Goal: Task Accomplishment & Management: Complete application form

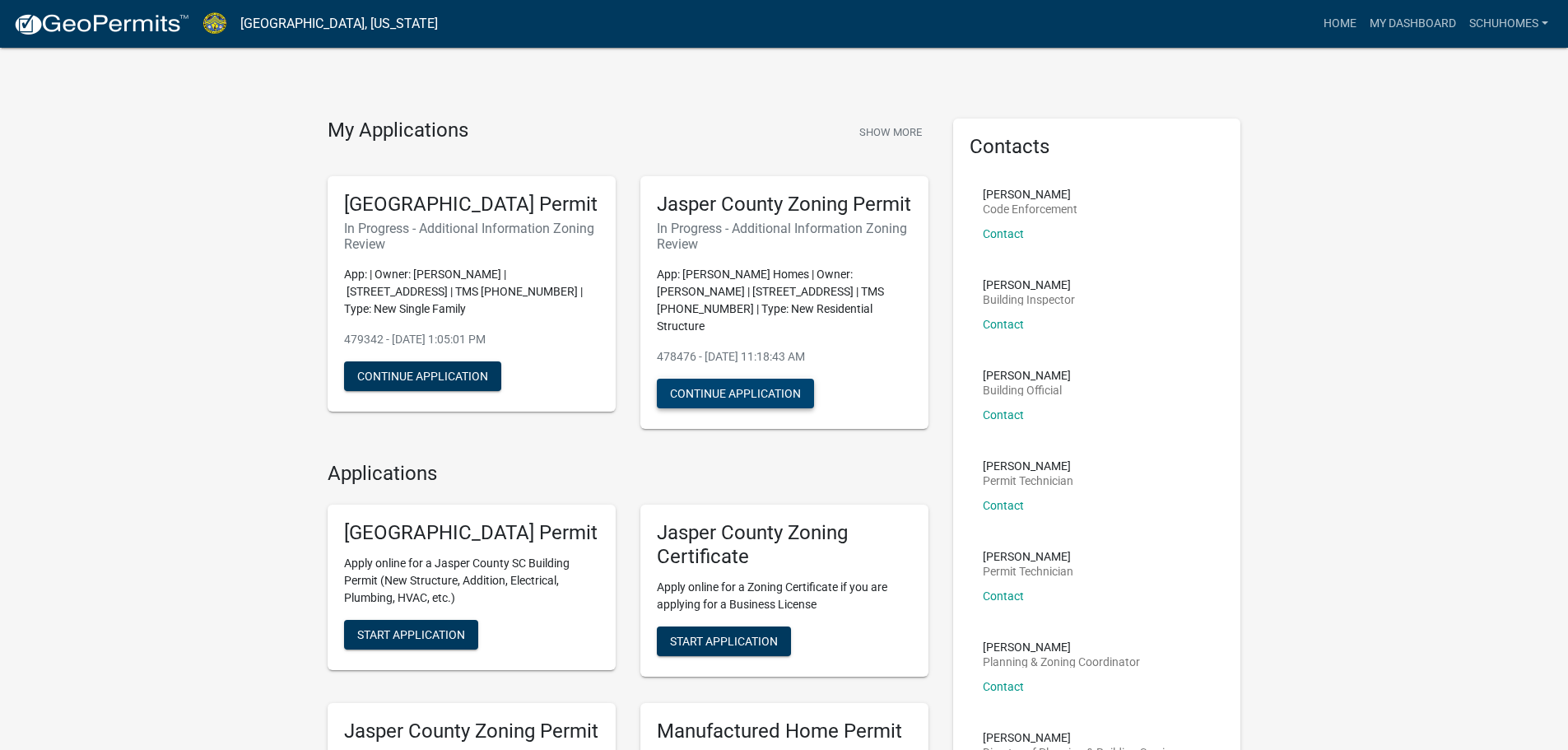
click at [743, 392] on button "Continue Application" at bounding box center [735, 393] width 158 height 29
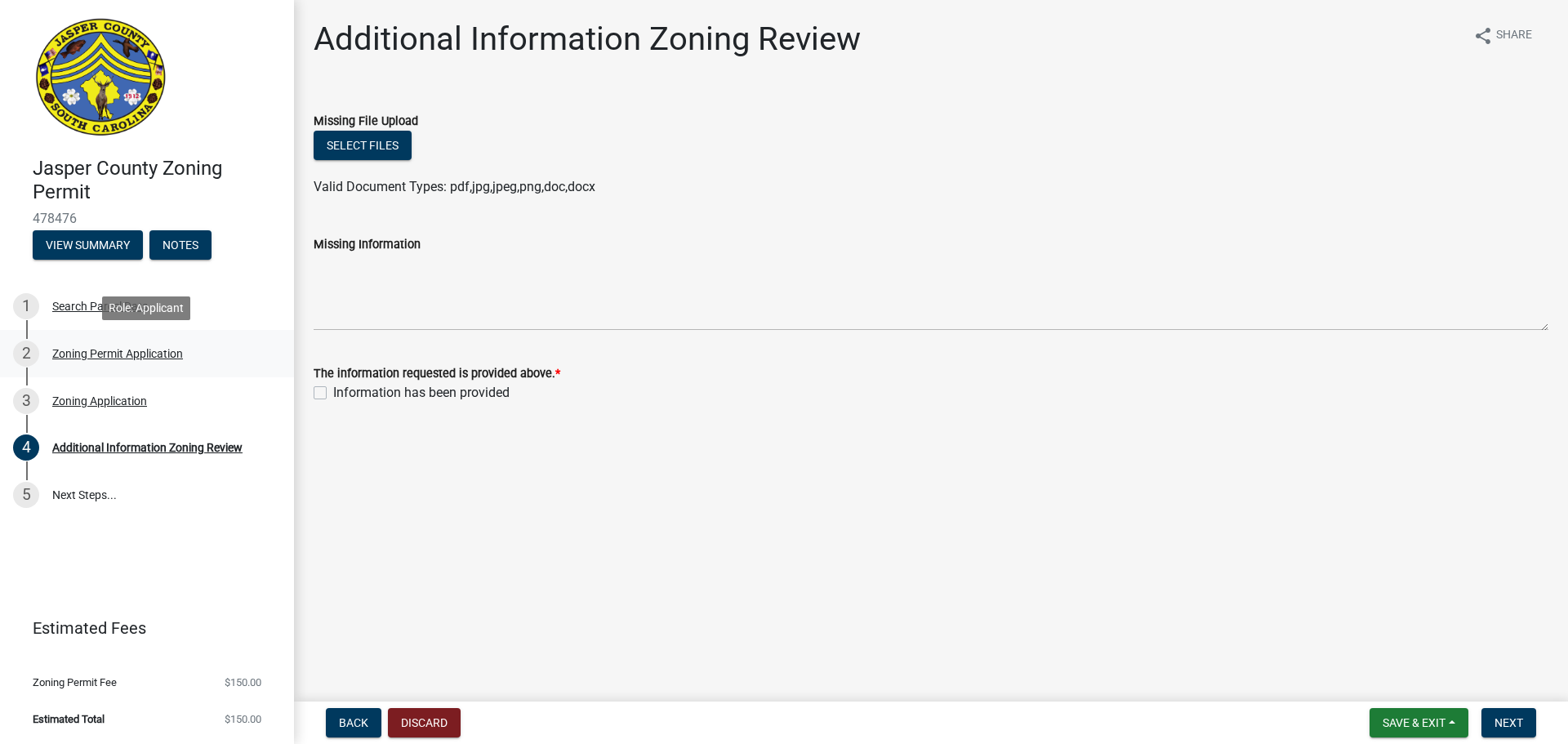
click at [83, 352] on div "Zoning Permit Application" at bounding box center [118, 353] width 131 height 12
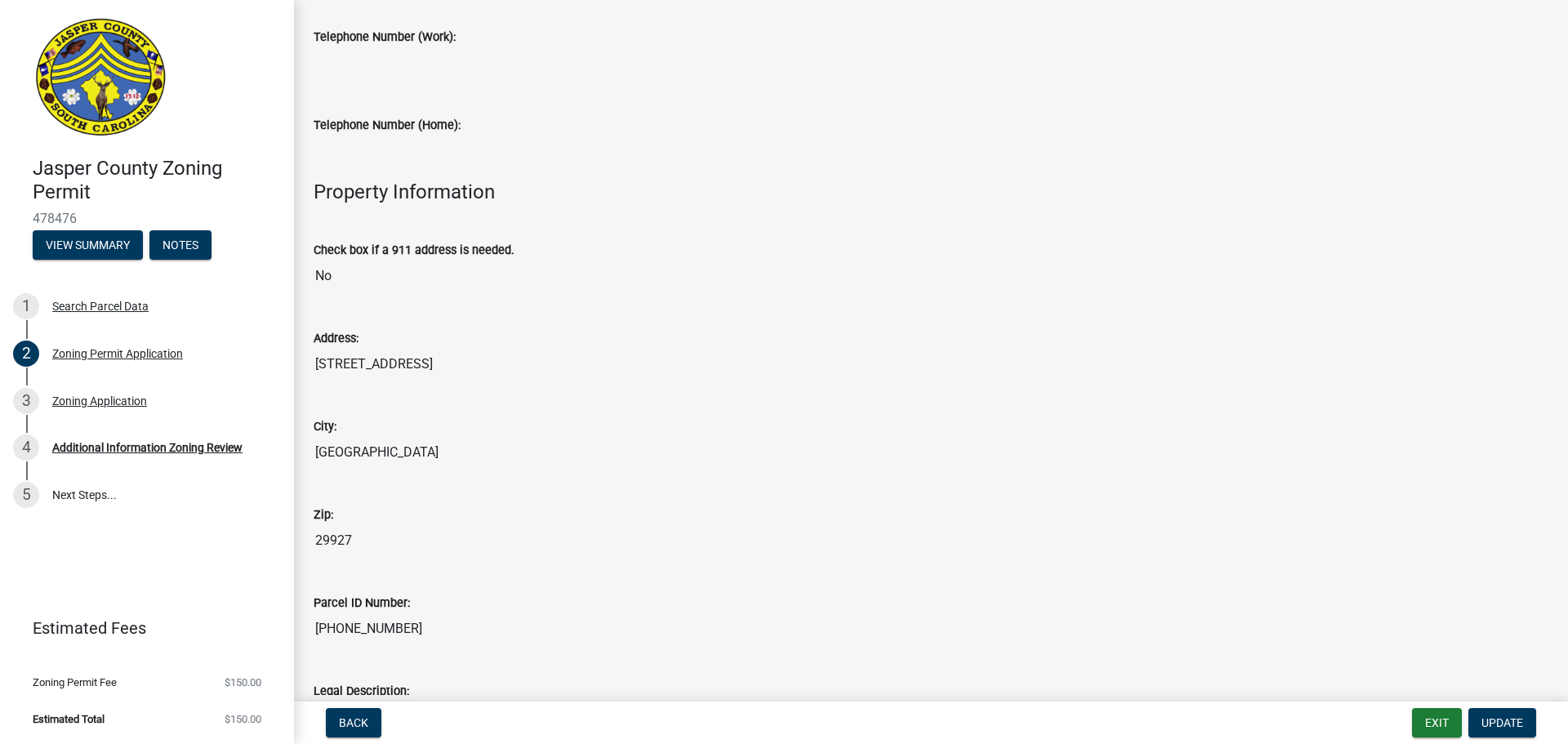
scroll to position [245, 0]
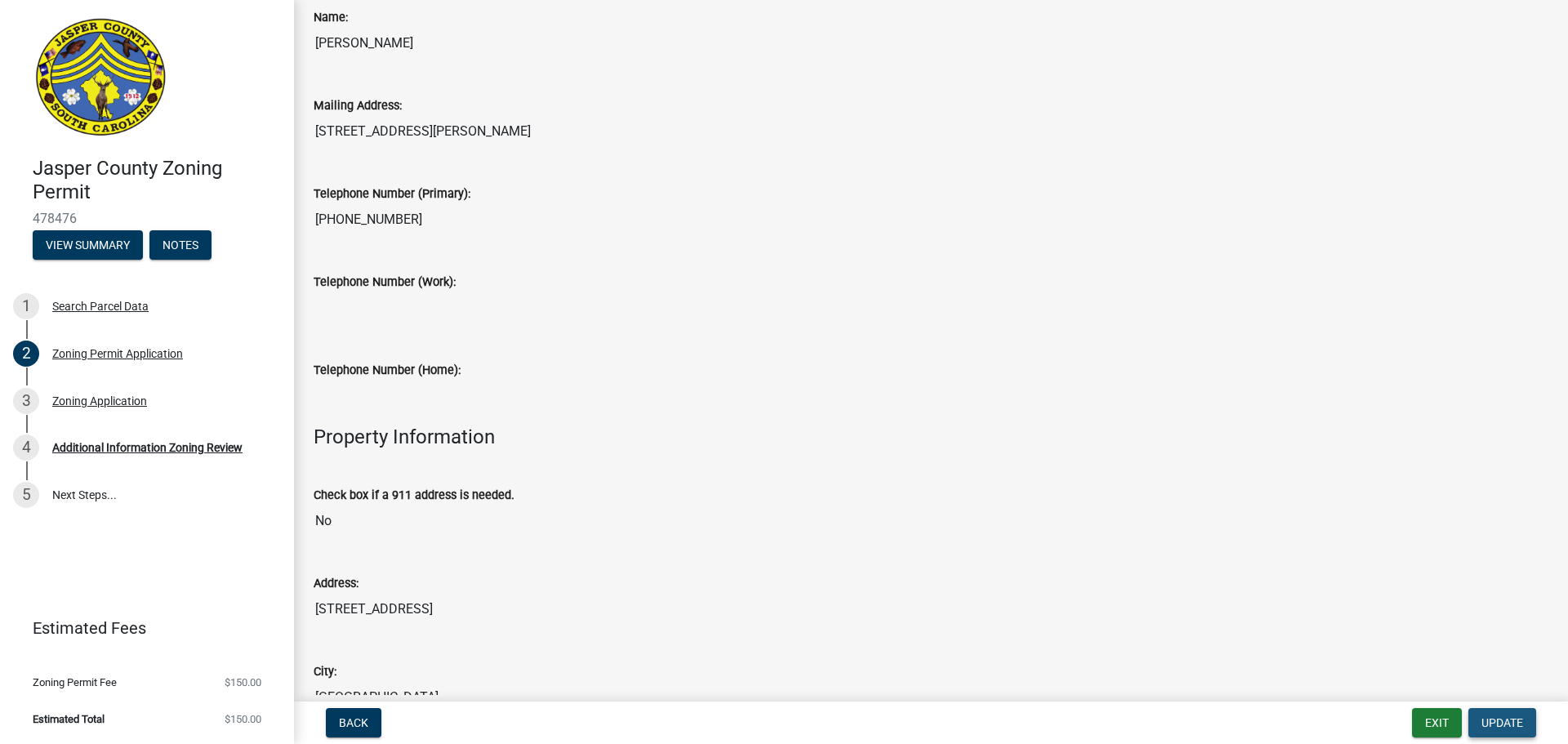
click at [1513, 714] on button "Update" at bounding box center [1503, 722] width 68 height 29
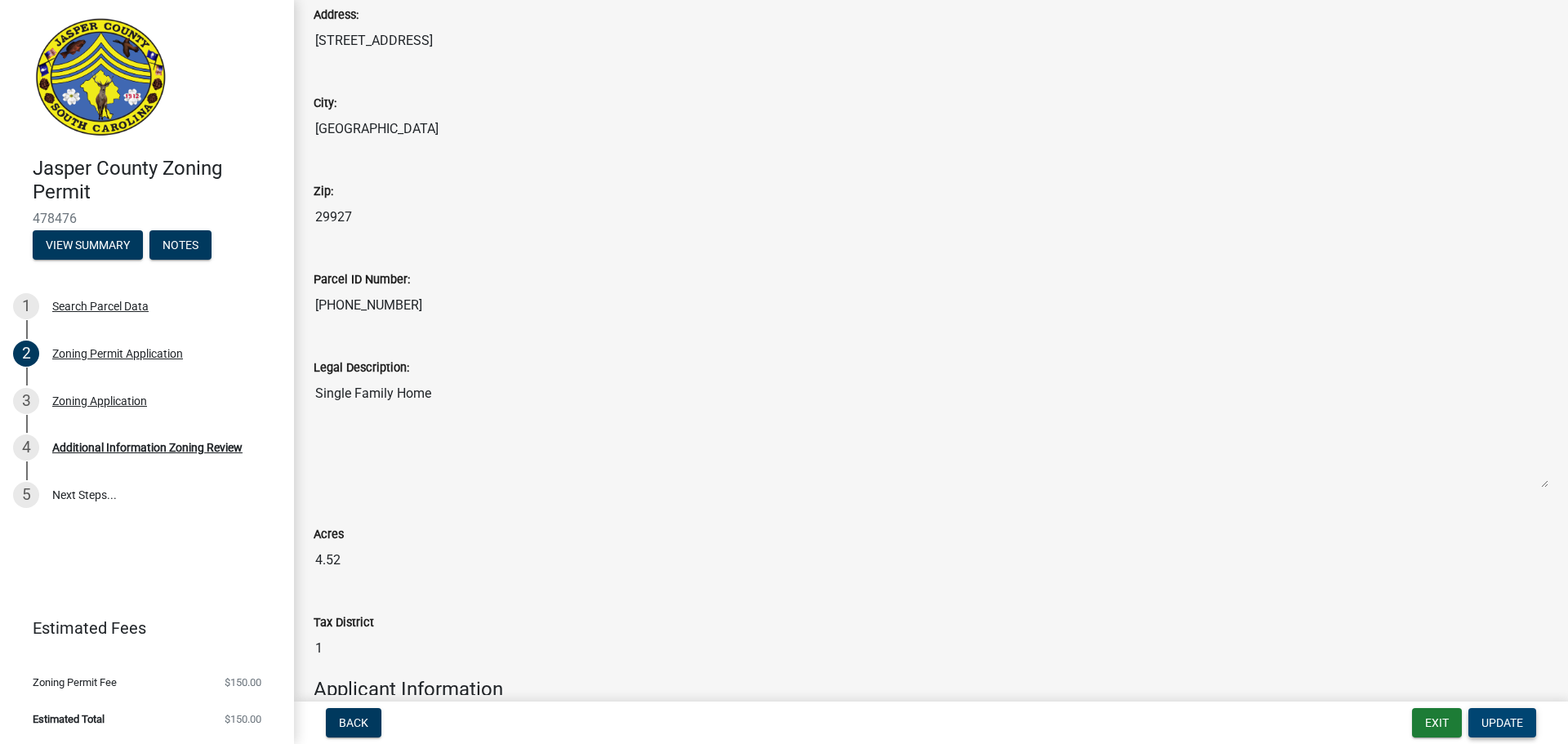
scroll to position [979, 0]
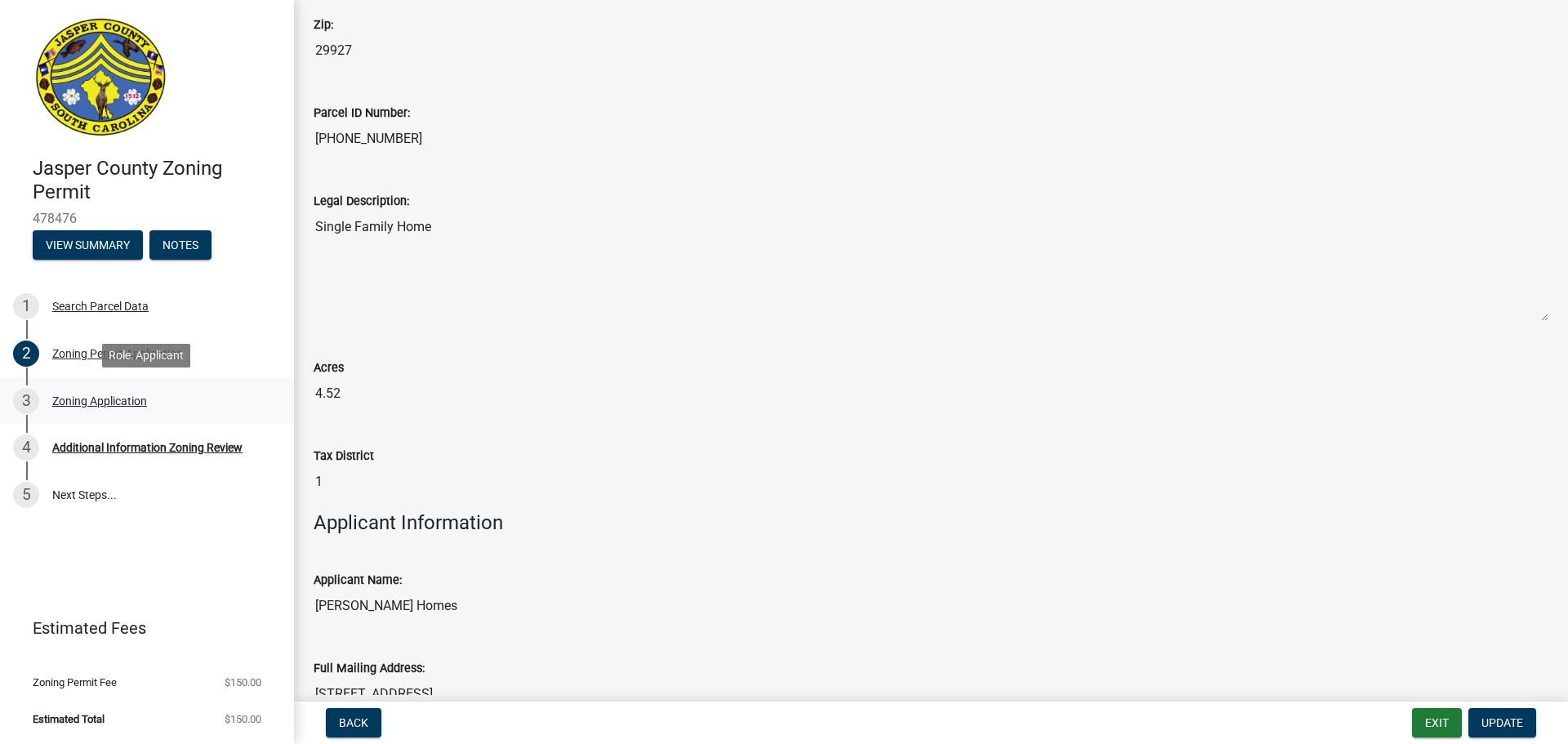
click at [89, 395] on div "Zoning Application" at bounding box center [100, 401] width 95 height 12
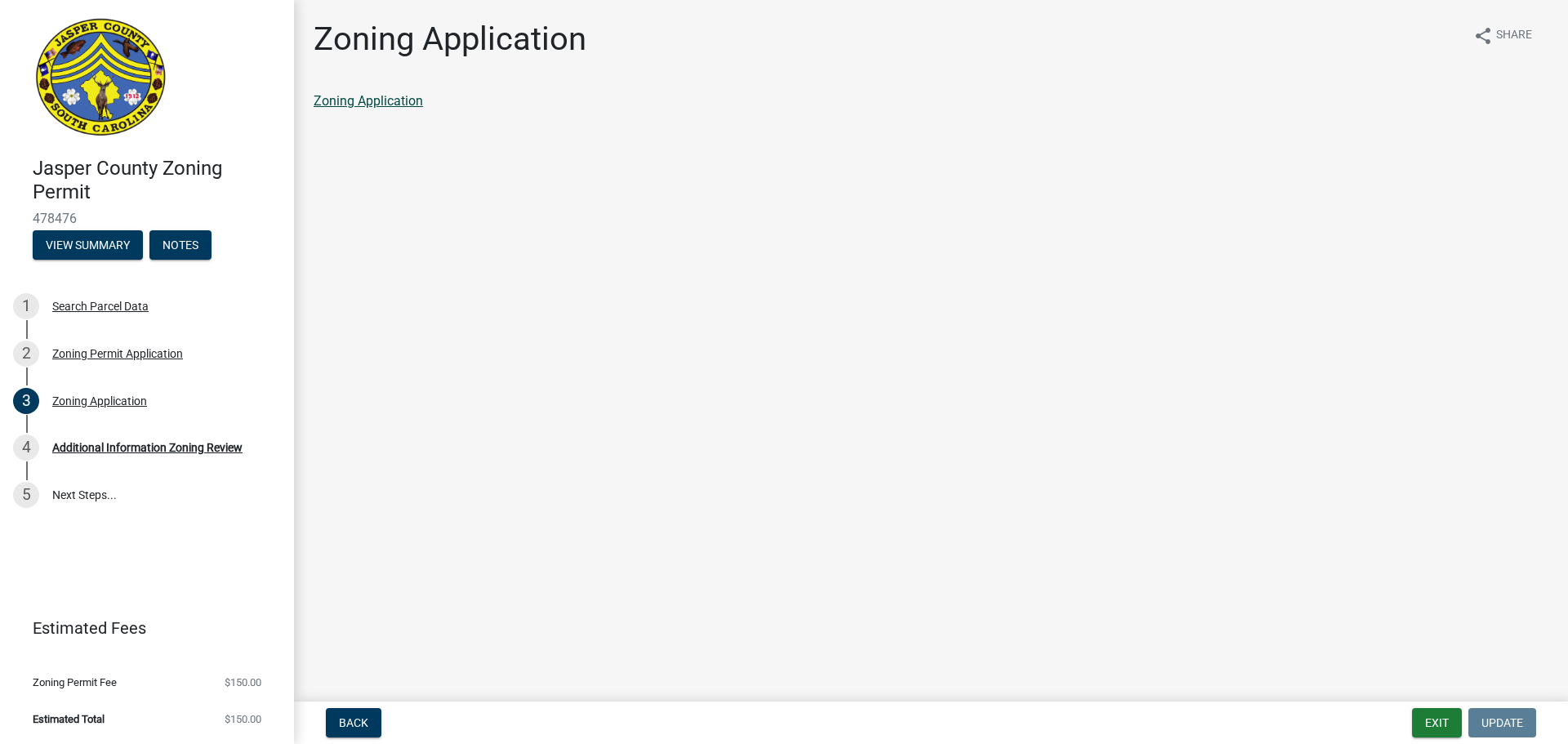
click at [402, 101] on link "Zoning Application" at bounding box center [368, 100] width 109 height 15
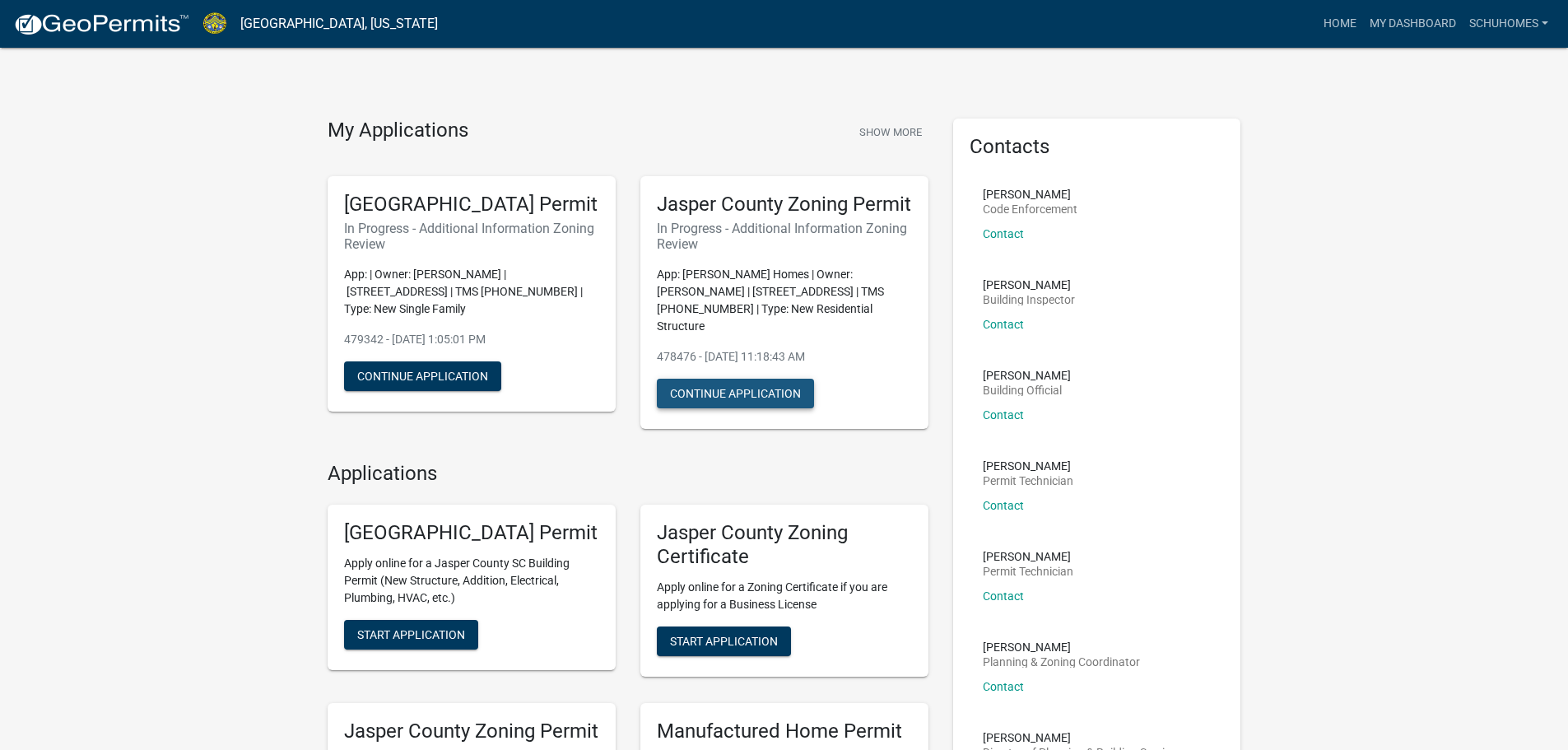
click at [765, 394] on button "Continue Application" at bounding box center [735, 393] width 158 height 29
